Goal: Navigation & Orientation: Find specific page/section

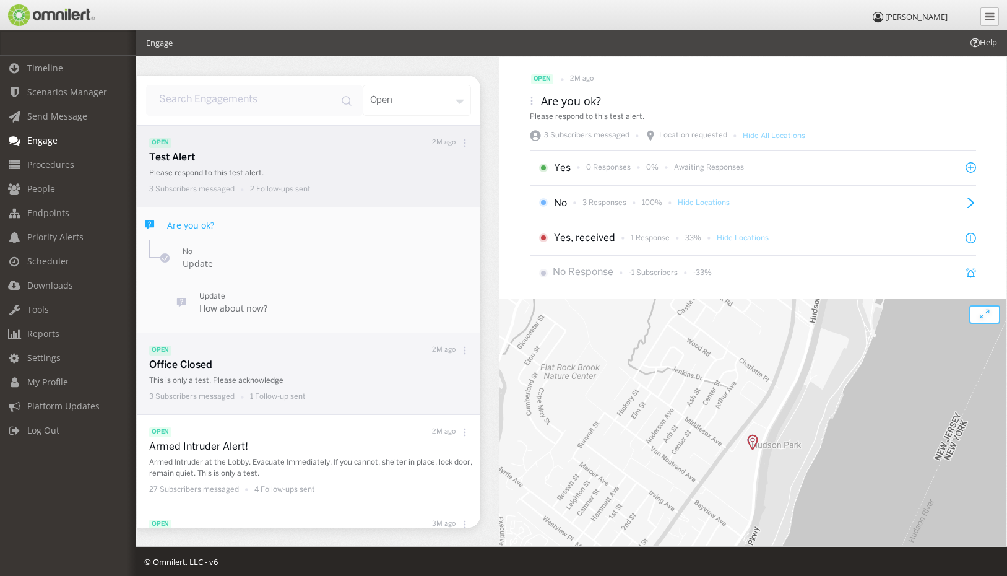
click at [359, 373] on div "Office Closed This is only a test. Please acknowledge 3 Subscribers messaged 1 …" at bounding box center [311, 381] width 325 height 46
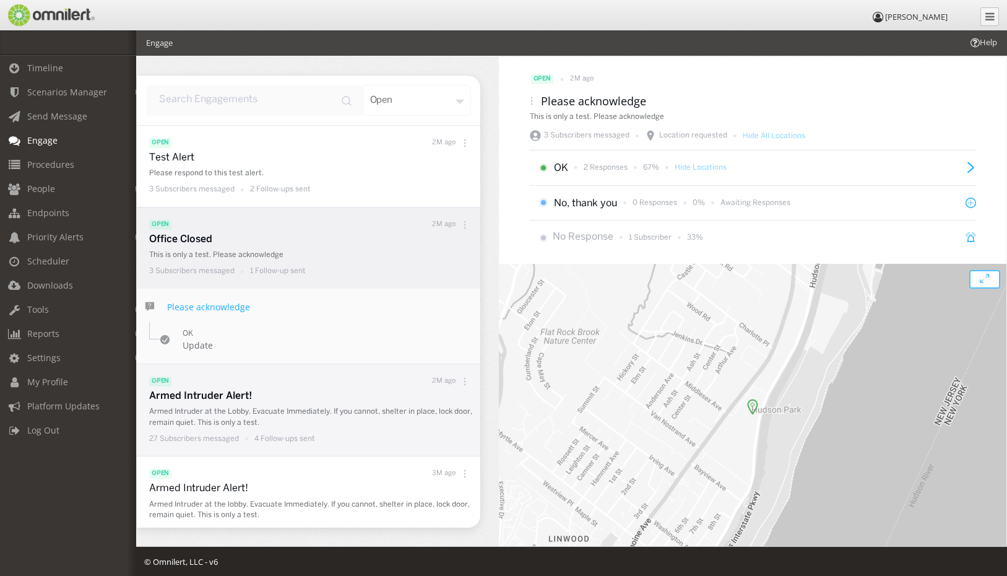
click at [381, 426] on p "Armed Intruder at the Lobby. Evacuate Immediately. If you cannot, shelter in pl…" at bounding box center [311, 416] width 325 height 21
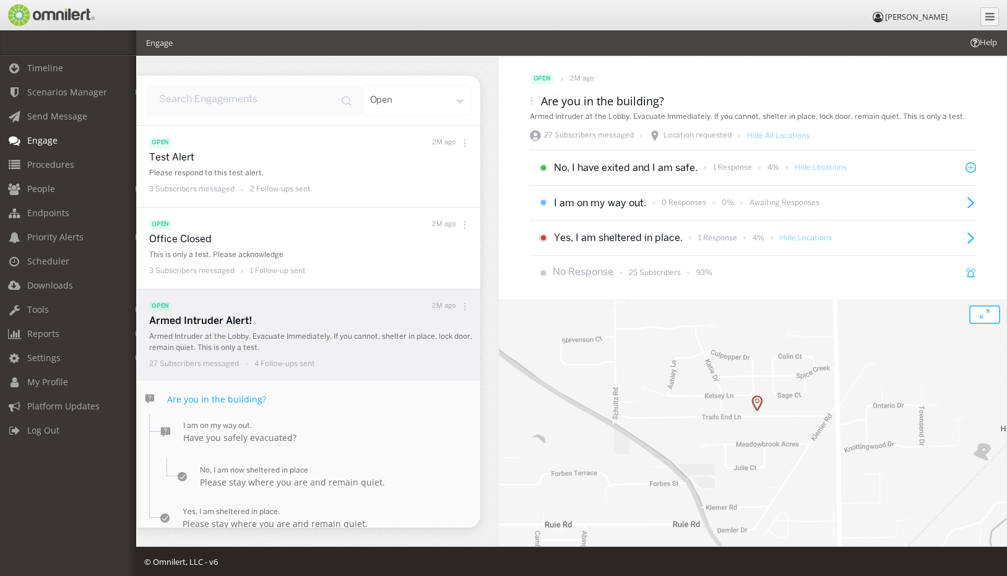
drag, startPoint x: 654, startPoint y: 455, endPoint x: 659, endPoint y: 413, distance: 42.4
click at [659, 413] on div at bounding box center [753, 450] width 508 height 302
click at [753, 406] on img at bounding box center [756, 403] width 11 height 16
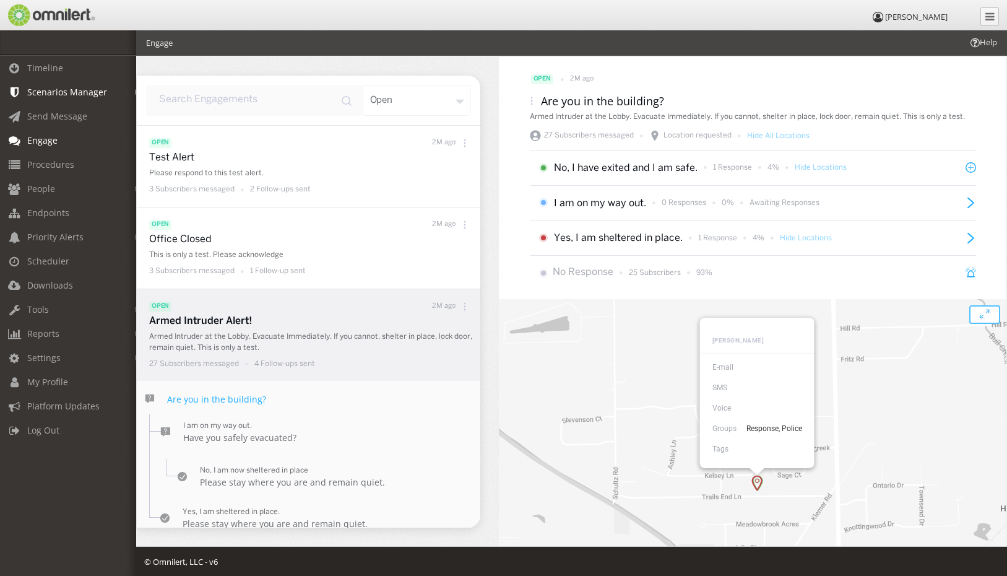
click at [61, 93] on span "Scenarios Manager" at bounding box center [67, 92] width 80 height 12
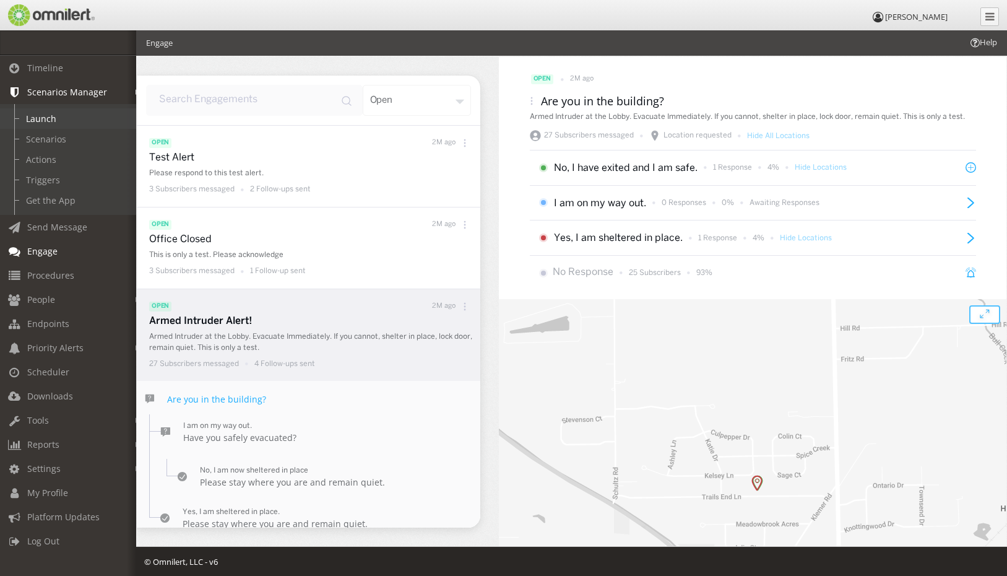
click at [31, 120] on link "Launch" at bounding box center [73, 118] width 147 height 20
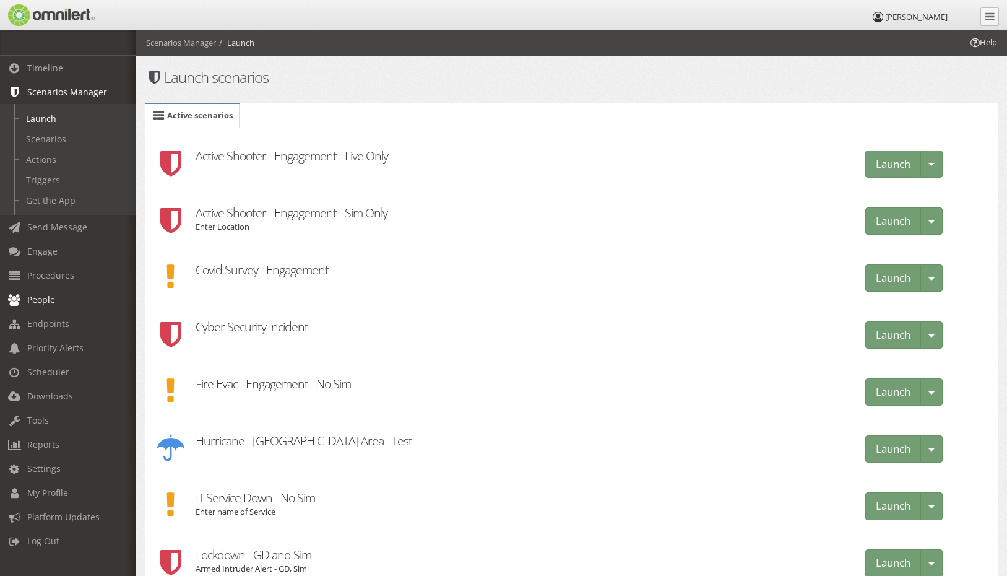
click at [46, 296] on span "People" at bounding box center [41, 299] width 28 height 12
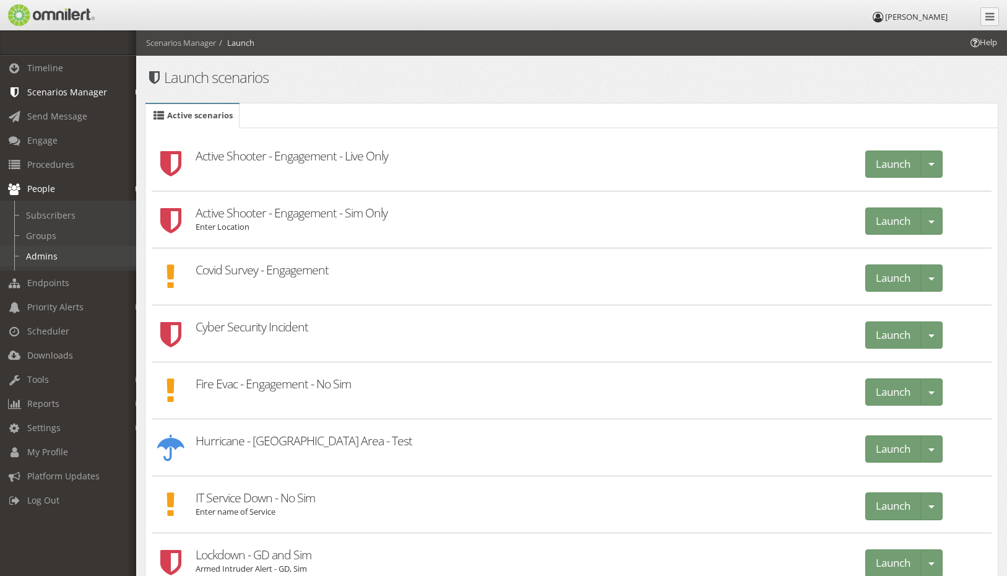
click at [42, 256] on link "Admins" at bounding box center [73, 256] width 147 height 20
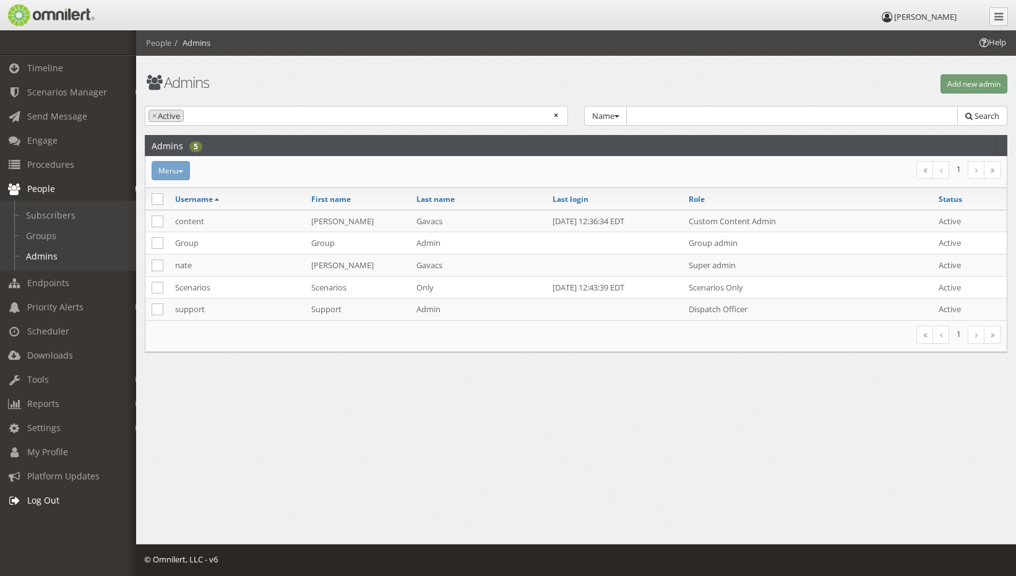
click at [40, 503] on span "Log Out" at bounding box center [43, 500] width 32 height 12
